Goal: Check status: Check status

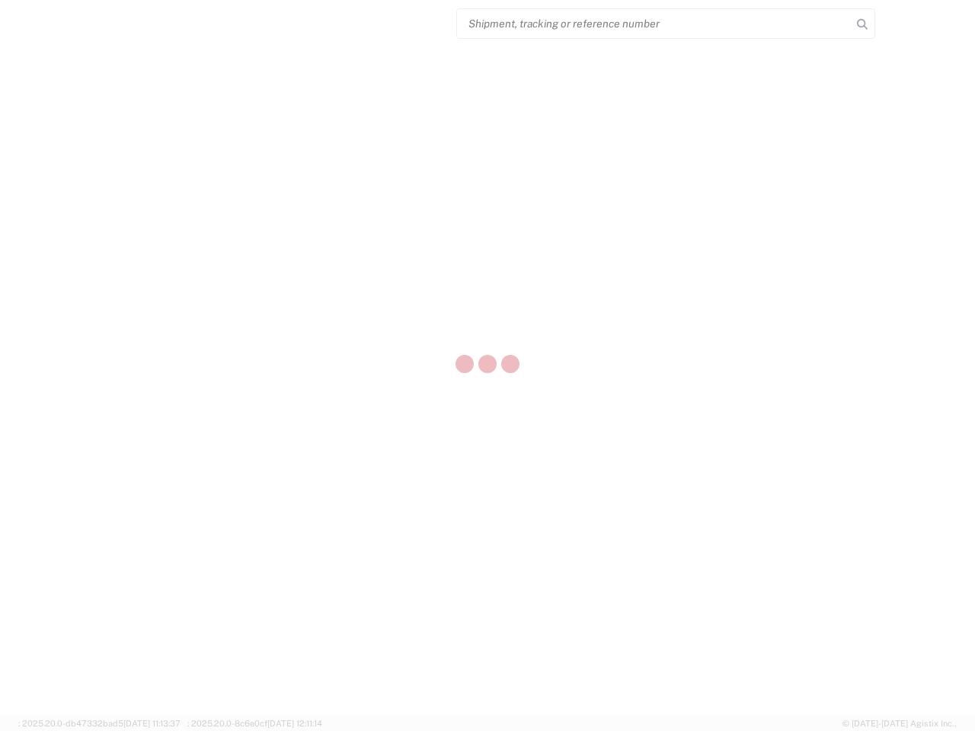
select select "US"
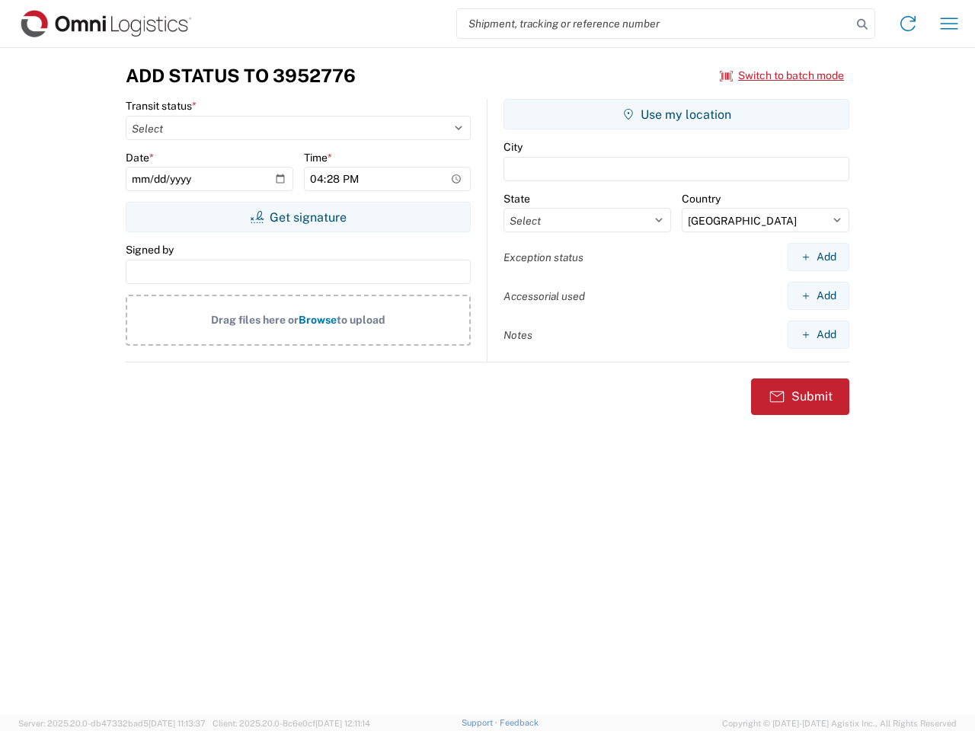
click at [654, 24] on input "search" at bounding box center [654, 23] width 394 height 29
click at [862, 24] on icon at bounding box center [861, 24] width 21 height 21
click at [908, 24] on icon at bounding box center [907, 23] width 24 height 24
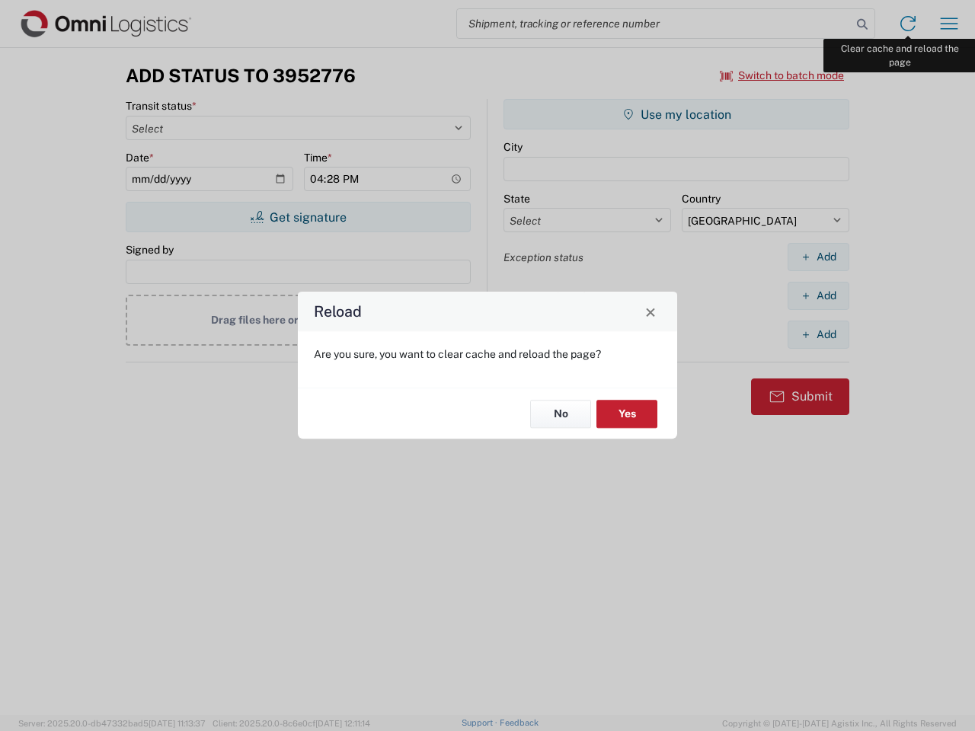
click at [949, 24] on div "Reload Are you sure, you want to clear cache and reload the page? No Yes" at bounding box center [487, 365] width 975 height 731
click at [782, 75] on div "Reload Are you sure, you want to clear cache and reload the page? No Yes" at bounding box center [487, 365] width 975 height 731
click at [298, 217] on div "Reload Are you sure, you want to clear cache and reload the page? No Yes" at bounding box center [487, 365] width 975 height 731
click at [676, 114] on div "Reload Are you sure, you want to clear cache and reload the page? No Yes" at bounding box center [487, 365] width 975 height 731
click at [818, 257] on div "Reload Are you sure, you want to clear cache and reload the page? No Yes" at bounding box center [487, 365] width 975 height 731
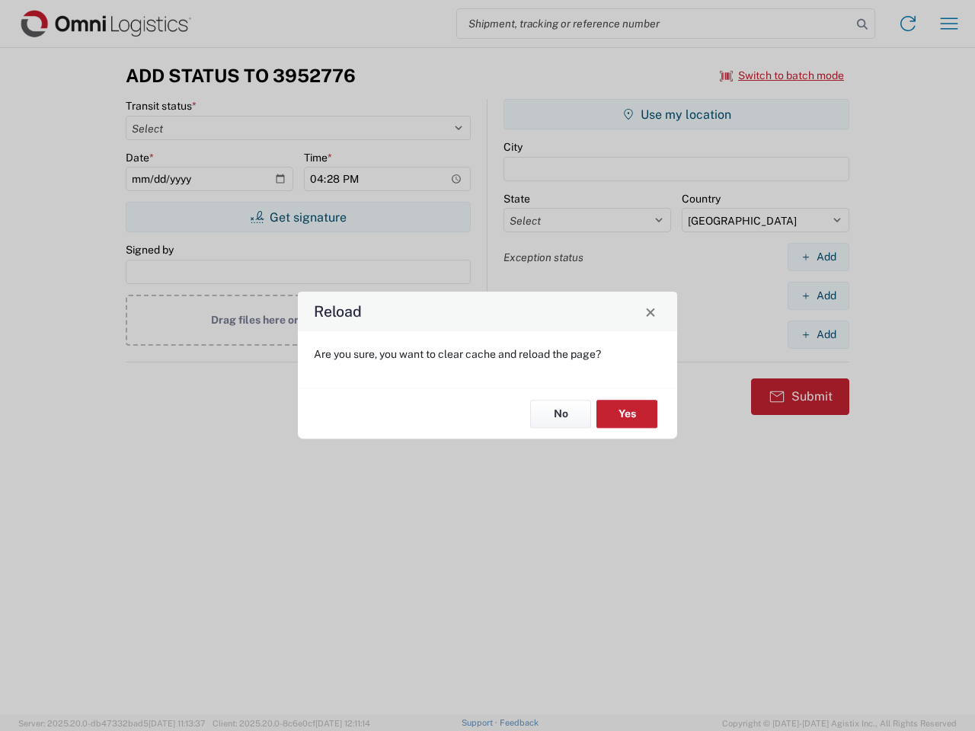
click at [818, 295] on div "Reload Are you sure, you want to clear cache and reload the page? No Yes" at bounding box center [487, 365] width 975 height 731
click at [818, 334] on div "Reload Are you sure, you want to clear cache and reload the page? No Yes" at bounding box center [487, 365] width 975 height 731
